Goal: Transaction & Acquisition: Download file/media

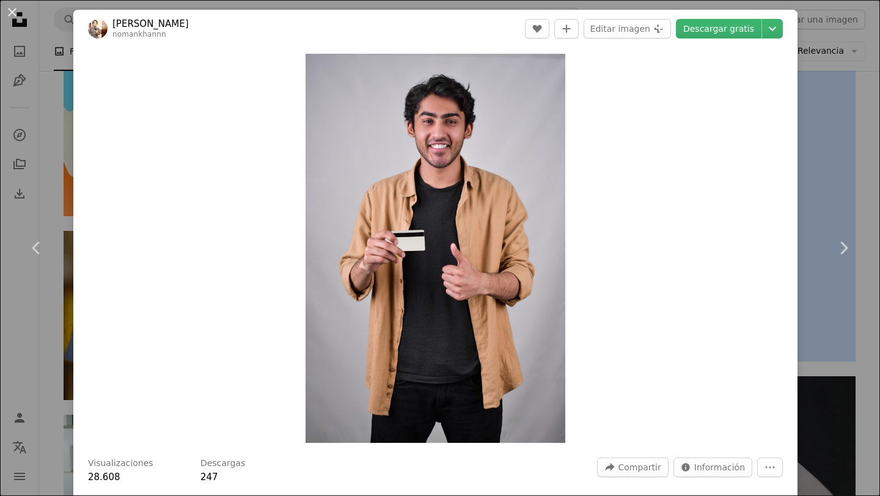
scroll to position [9538, 0]
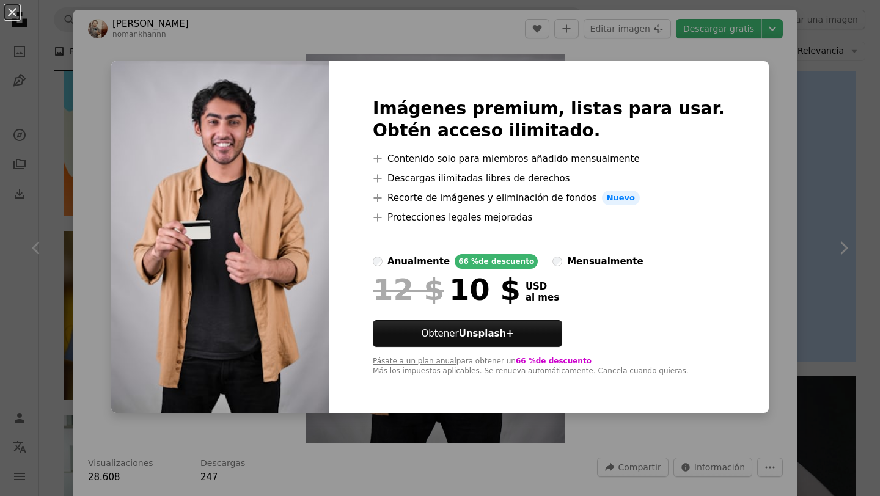
click at [779, 125] on div "An X shape Imágenes premium, listas para usar. Obtén acceso ilimitado. A plus s…" at bounding box center [440, 248] width 880 height 496
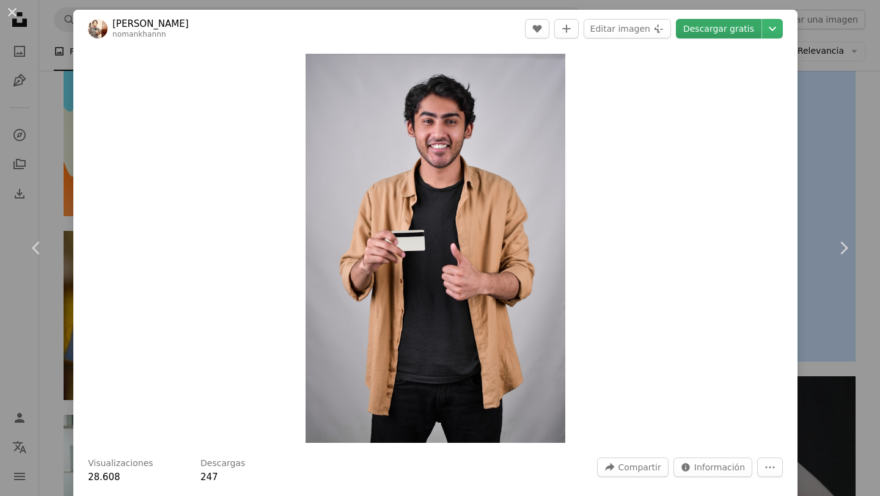
click at [740, 32] on link "Descargar gratis" at bounding box center [719, 29] width 86 height 20
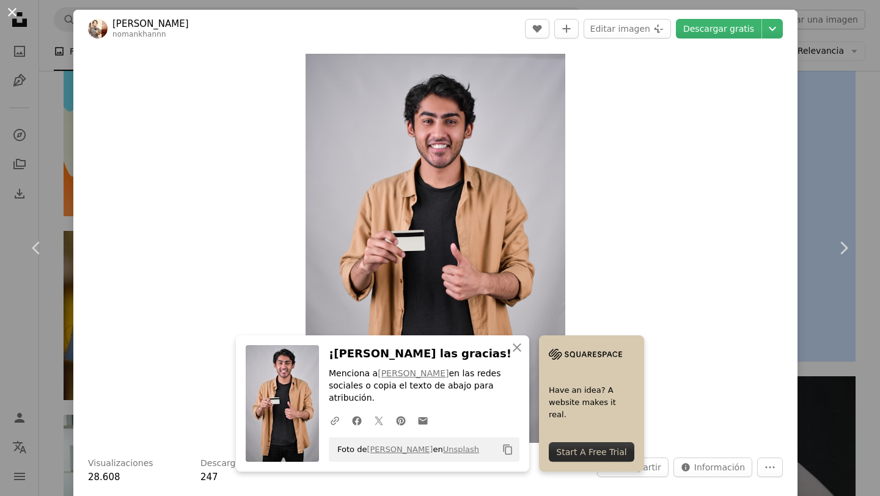
click at [7, 16] on button "An X shape" at bounding box center [12, 12] width 15 height 15
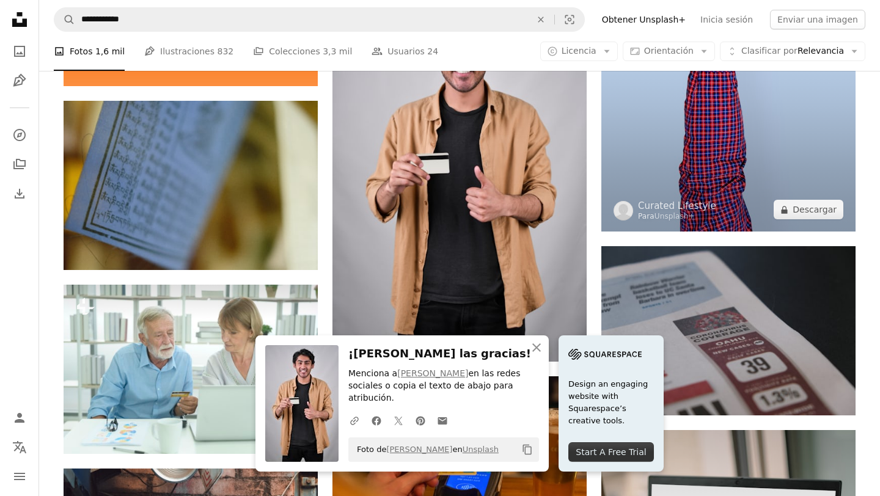
scroll to position [10060, 0]
